Goal: Information Seeking & Learning: Learn about a topic

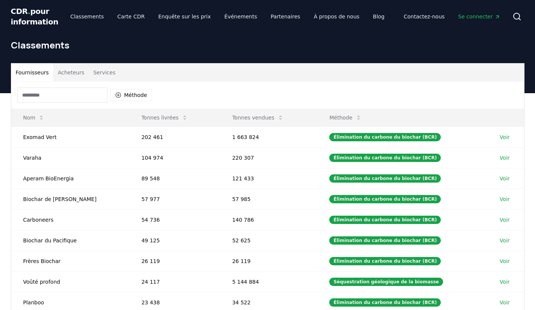
click at [264, 56] on div "Classements" at bounding box center [268, 48] width 526 height 30
click at [501, 138] on font "Voir" at bounding box center [505, 137] width 10 height 6
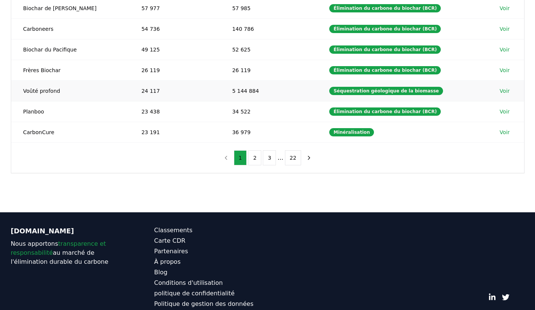
scroll to position [213, 0]
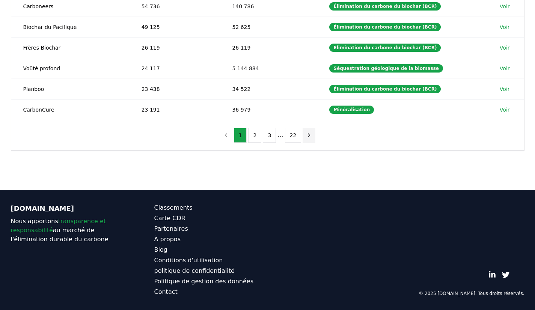
click at [309, 137] on icon "page suivante" at bounding box center [309, 135] width 7 height 7
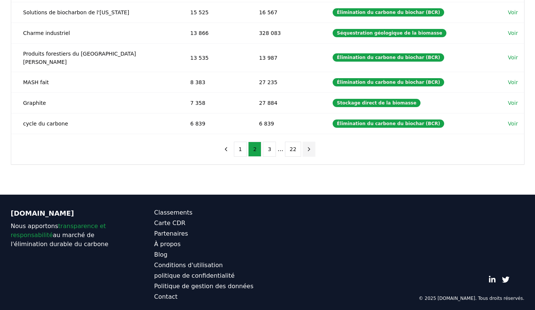
click at [306, 146] on icon "page suivante" at bounding box center [309, 149] width 7 height 7
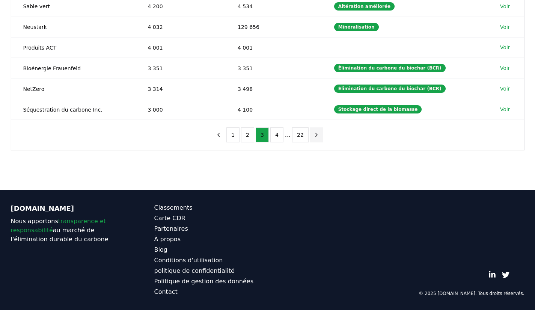
click at [314, 133] on icon "page suivante" at bounding box center [316, 135] width 7 height 7
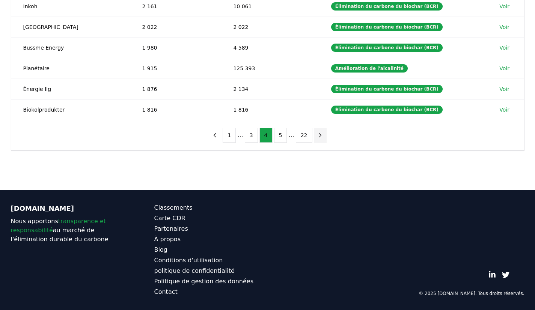
click at [318, 135] on icon "page suivante" at bounding box center [320, 135] width 7 height 7
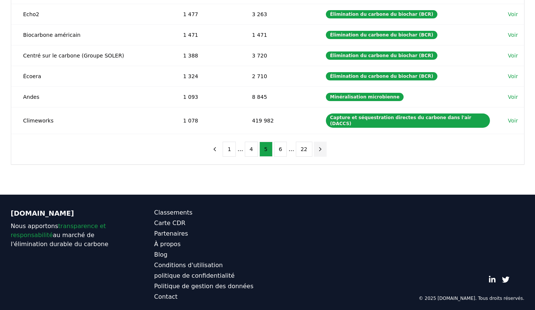
click at [318, 146] on icon "page suivante" at bounding box center [320, 149] width 7 height 7
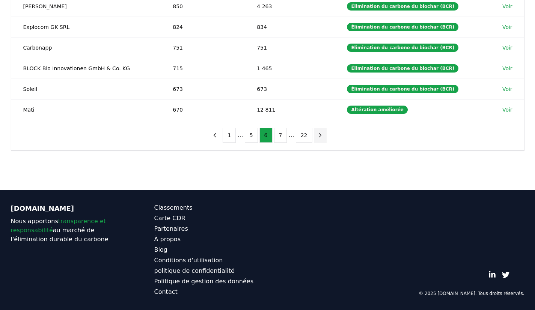
click at [319, 133] on icon "page suivante" at bounding box center [320, 135] width 7 height 7
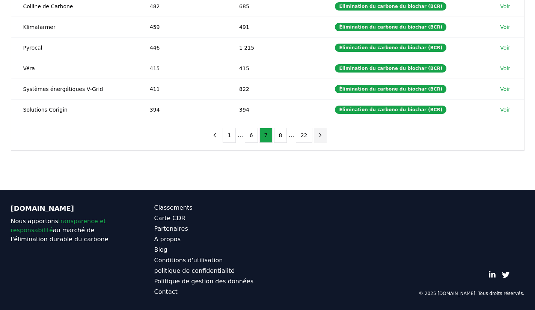
click at [319, 133] on icon "page suivante" at bounding box center [320, 135] width 7 height 7
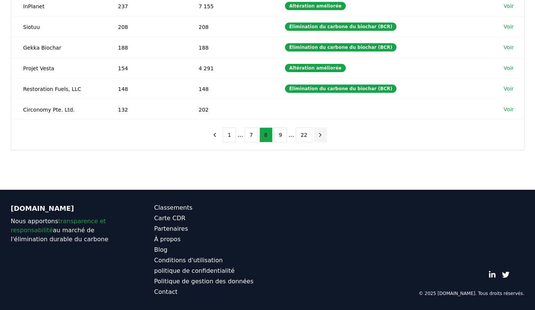
click at [319, 133] on icon "page suivante" at bounding box center [320, 135] width 7 height 7
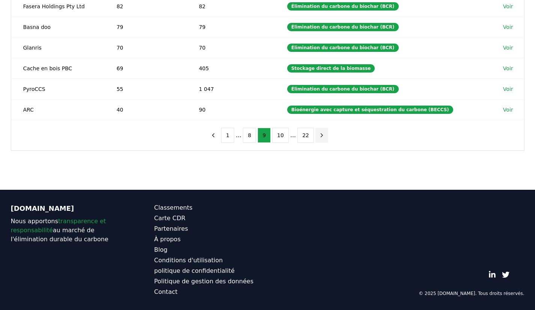
click at [319, 137] on icon "page suivante" at bounding box center [322, 135] width 7 height 7
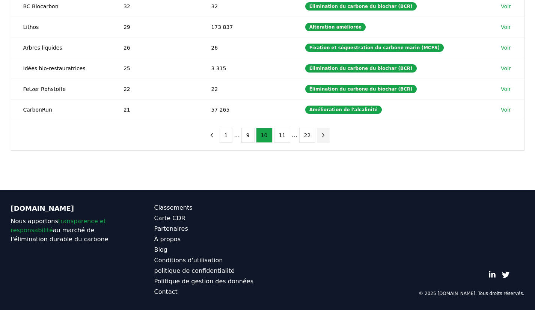
click at [323, 137] on icon "page suivante" at bounding box center [324, 134] width 2 height 3
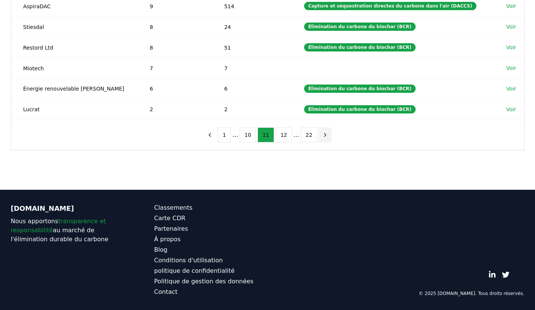
click at [322, 137] on icon "page suivante" at bounding box center [325, 135] width 7 height 7
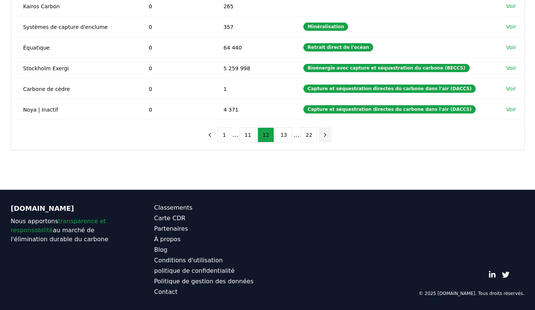
click at [322, 135] on icon "page suivante" at bounding box center [325, 135] width 7 height 7
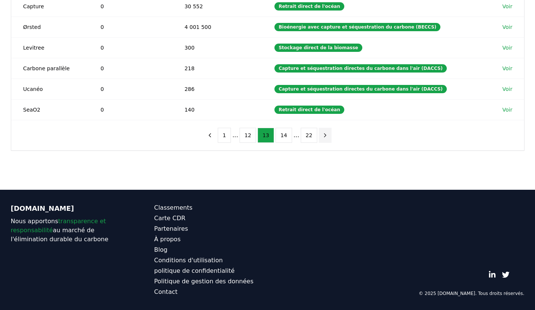
click at [322, 135] on icon "page suivante" at bounding box center [325, 135] width 7 height 7
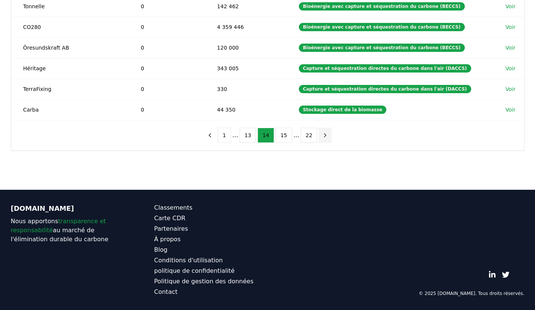
click at [322, 135] on icon "page suivante" at bounding box center [325, 135] width 7 height 7
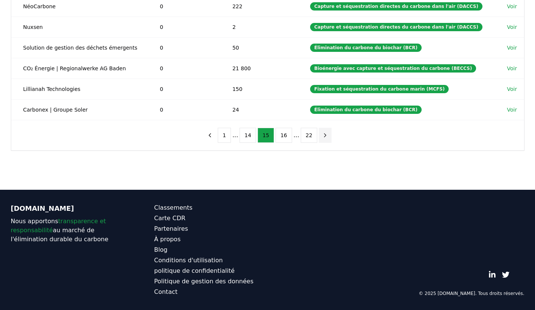
click at [322, 135] on icon "page suivante" at bounding box center [325, 135] width 7 height 7
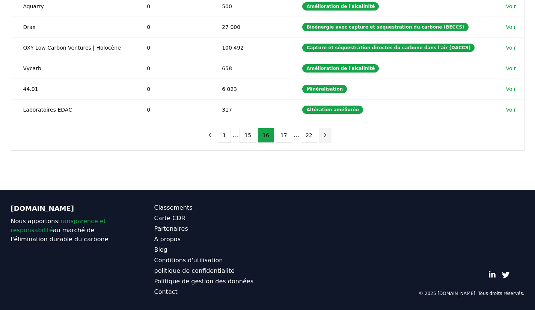
click at [322, 135] on icon "page suivante" at bounding box center [325, 135] width 7 height 7
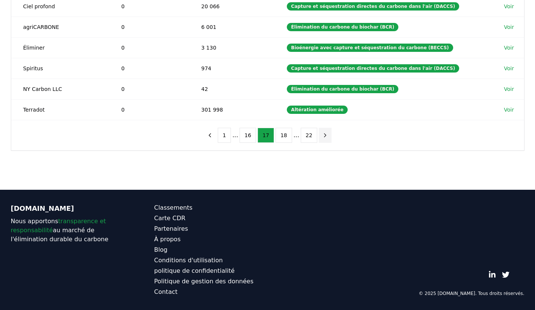
click at [322, 135] on icon "page suivante" at bounding box center [325, 135] width 7 height 7
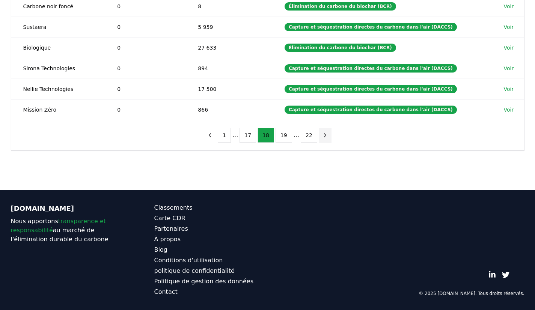
click at [322, 135] on icon "page suivante" at bounding box center [325, 135] width 7 height 7
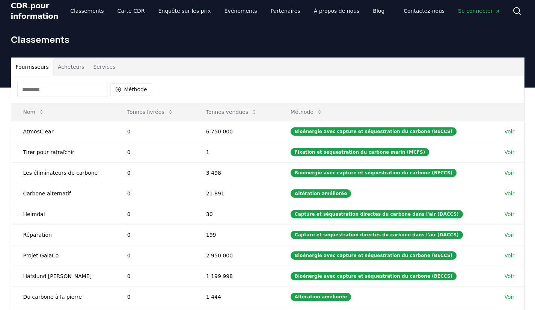
scroll to position [0, 0]
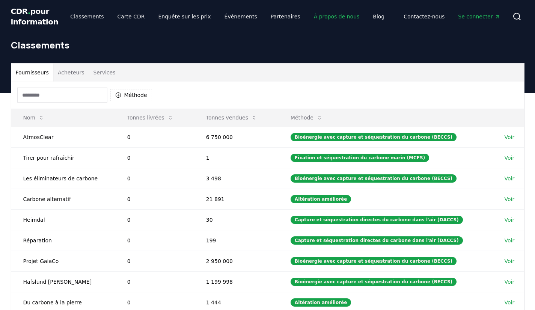
click at [316, 15] on font "À propos de nous" at bounding box center [337, 17] width 46 height 6
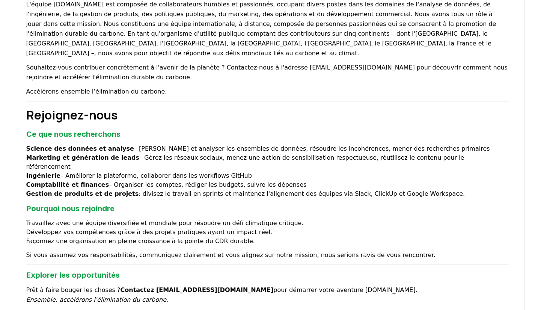
scroll to position [541, 0]
click at [348, 203] on h3 "Pourquoi nous rejoindre" at bounding box center [267, 208] width 483 height 11
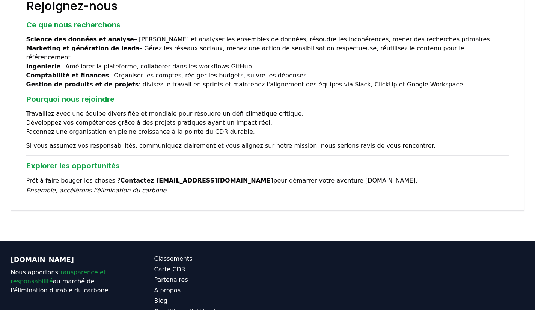
scroll to position [664, 0]
